Goal: Navigation & Orientation: Find specific page/section

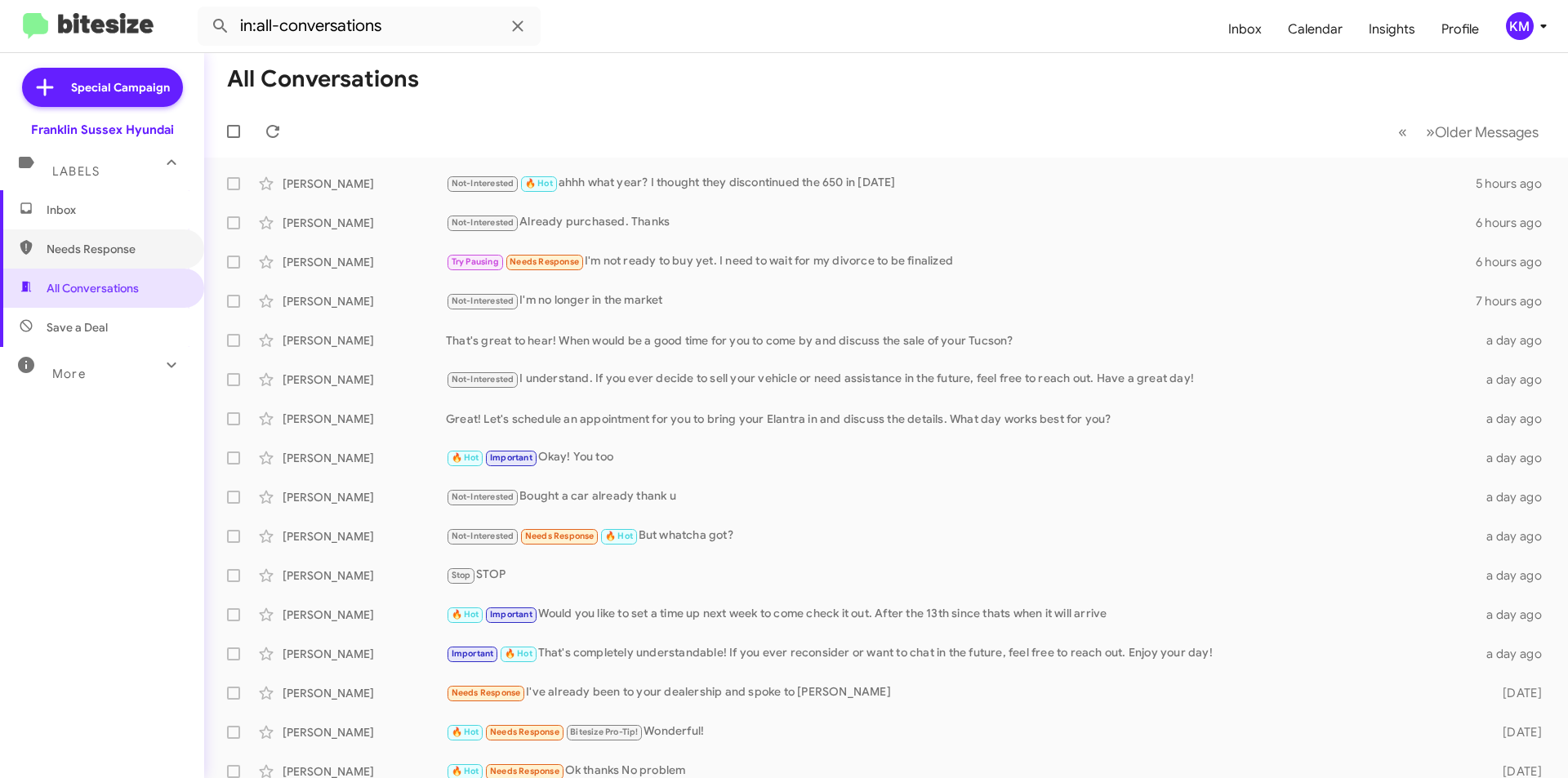
click at [120, 256] on span "Needs Response" at bounding box center [115, 248] width 139 height 17
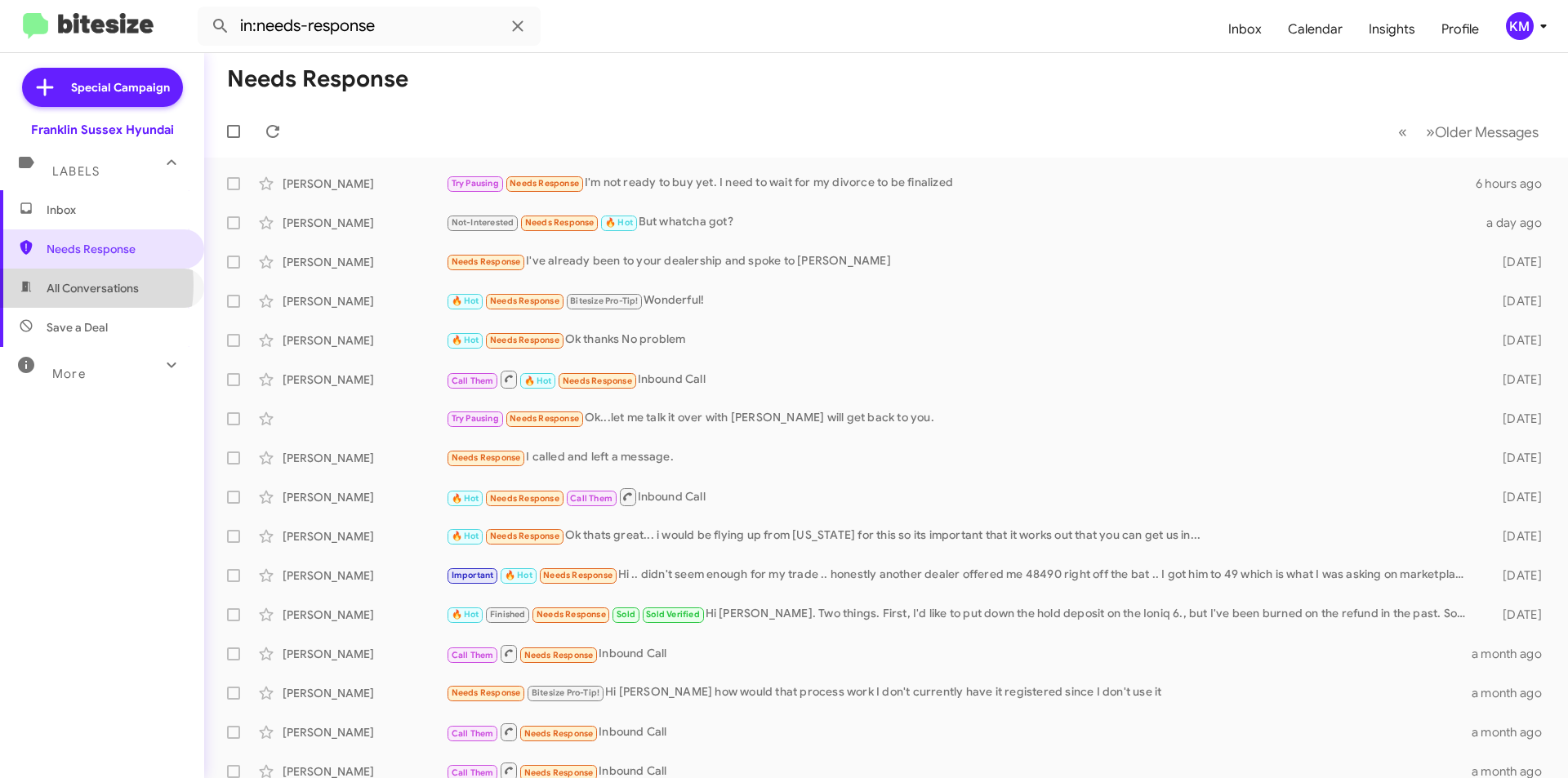
click at [40, 286] on span "All Conversations" at bounding box center [101, 288] width 204 height 39
type input "in:all-conversations"
